Goal: Book appointment/travel/reservation

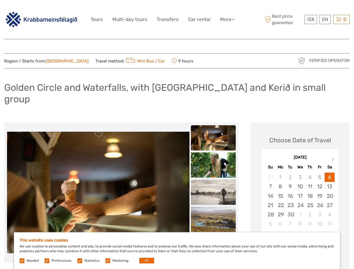
click at [226, 19] on link "More" at bounding box center [227, 19] width 15 height 8
click at [233, 19] on icon at bounding box center [232, 19] width 3 height 5
click at [310, 19] on span "ISK" at bounding box center [310, 20] width 7 height 6
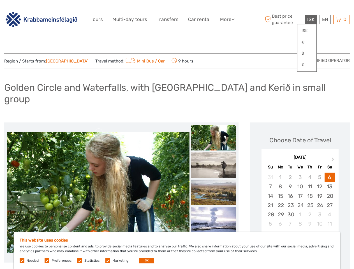
click at [324, 19] on div "EN English Español Deutsch" at bounding box center [324, 19] width 11 height 9
click at [341, 19] on div "0 Items Total 0 ISK Checkout The shopping cart is empty." at bounding box center [341, 19] width 17 height 9
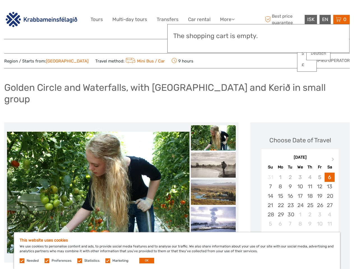
click at [98, 181] on img at bounding box center [98, 192] width 182 height 121
click at [99, 128] on link at bounding box center [98, 132] width 9 height 9
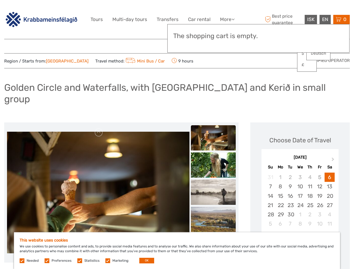
click at [213, 45] on div "Items Total 0 ISK Checkout The shopping cart is empty." at bounding box center [258, 38] width 182 height 29
